Goal: Information Seeking & Learning: Learn about a topic

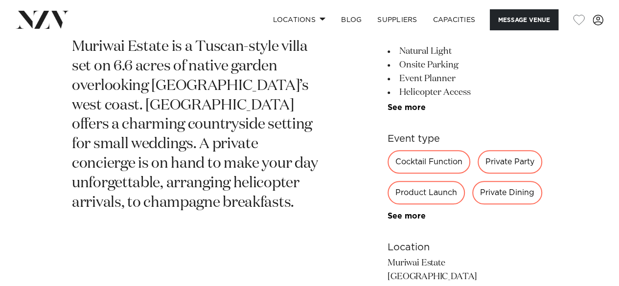
scroll to position [441, 0]
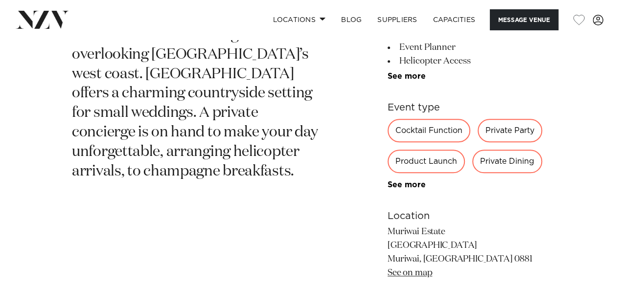
click at [515, 124] on div "Private Party" at bounding box center [510, 131] width 65 height 24
drag, startPoint x: 515, startPoint y: 136, endPoint x: 381, endPoint y: 154, distance: 135.4
click at [381, 154] on div "Auckland Muriwai Estate [GEOGRAPHIC_DATA] is a Tuscan-style villa set on 6.6 ac…" at bounding box center [310, 162] width 604 height 469
click at [248, 188] on section "Auckland Muriwai Estate [GEOGRAPHIC_DATA] is a Tuscan-style villa set on 6.6 ac…" at bounding box center [195, 162] width 246 height 469
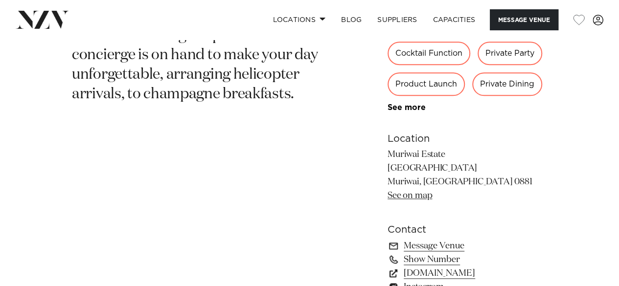
scroll to position [511, 0]
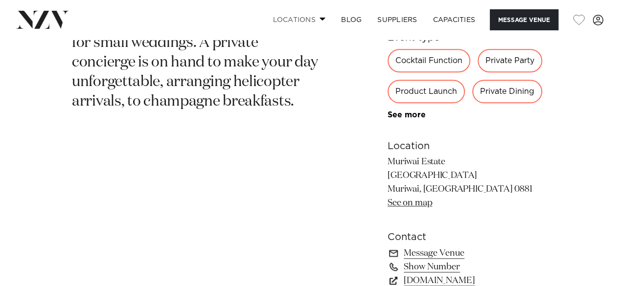
click at [313, 10] on link "Locations" at bounding box center [299, 19] width 69 height 21
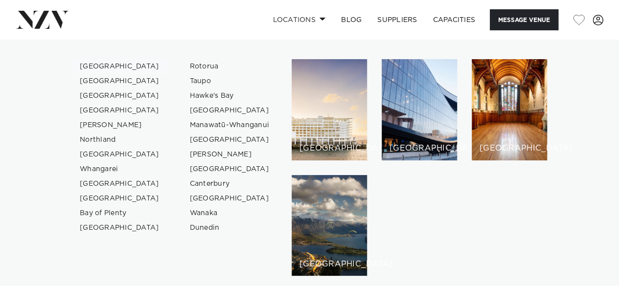
click at [100, 63] on link "[GEOGRAPHIC_DATA]" at bounding box center [119, 66] width 95 height 15
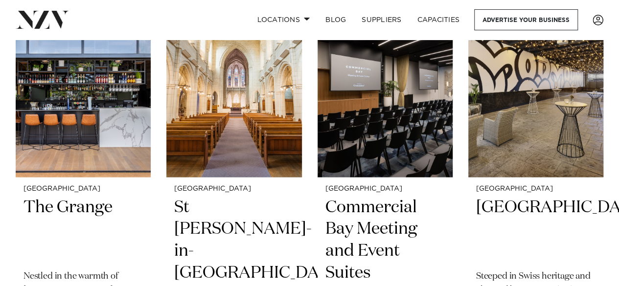
scroll to position [2804, 0]
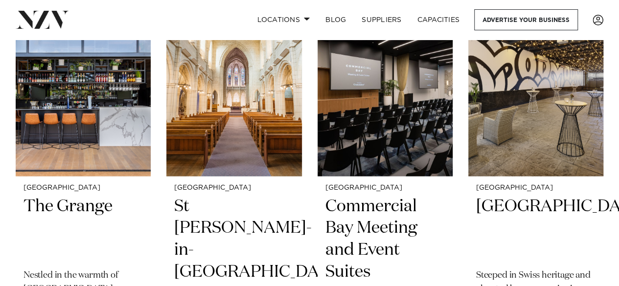
click at [311, 136] on div "Auckland Wharfside Event Centre Wharfside is a versatile, modern venue nestled …" at bounding box center [310, 195] width 588 height 5122
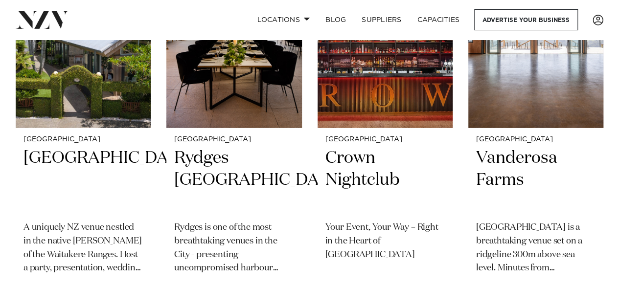
scroll to position [3280, 0]
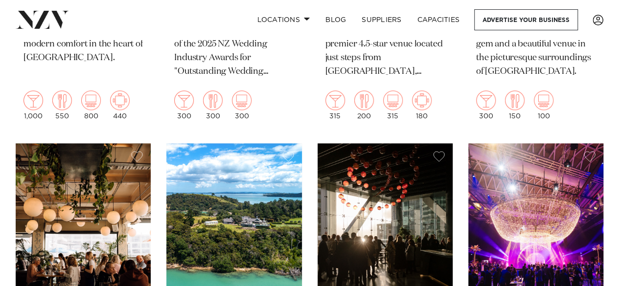
scroll to position [4470, 0]
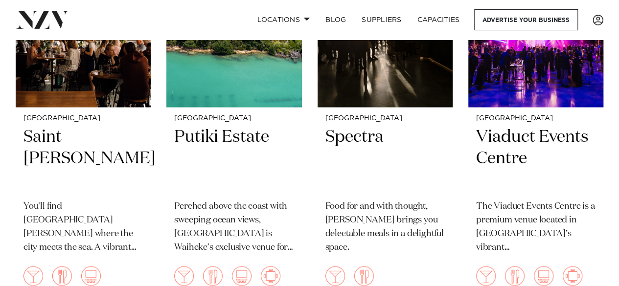
click at [306, 38] on nav "Locations Auckland Wellington Christchurch Queenstown Hamilton Northland Bay of…" at bounding box center [309, 20] width 619 height 40
